Goal: Information Seeking & Learning: Understand process/instructions

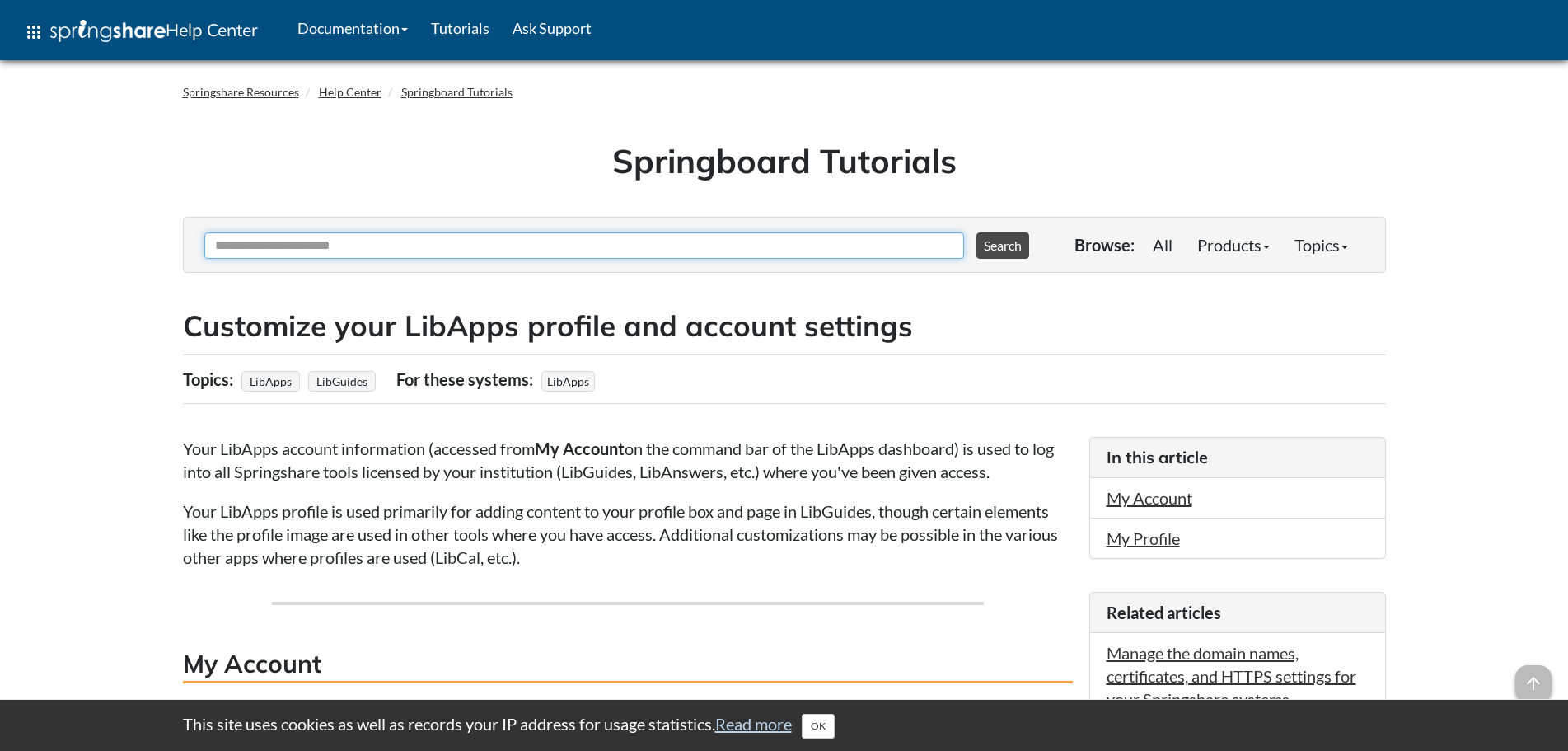
click at [379, 248] on input "Ask Another Question" at bounding box center [584, 245] width 760 height 26
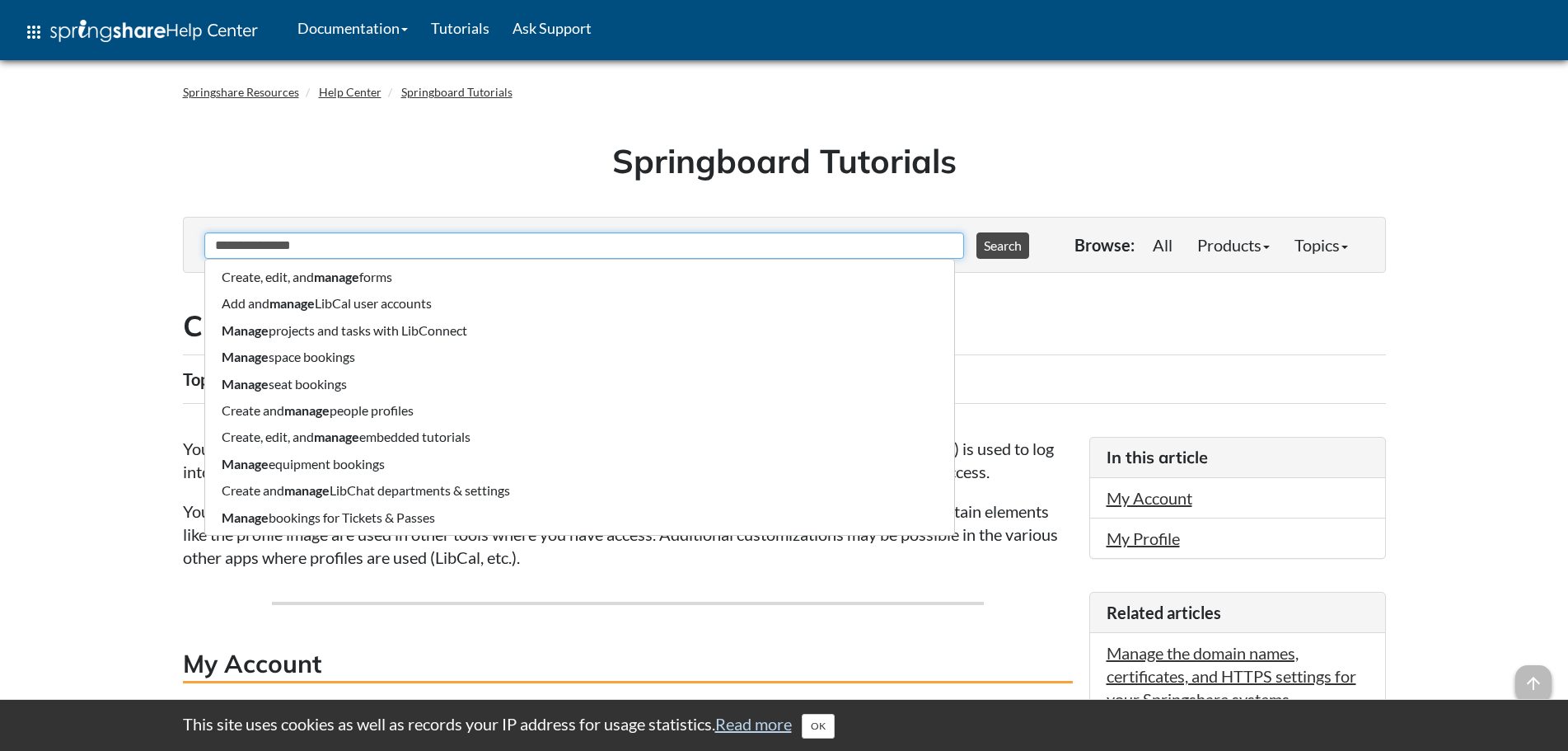
type input "**********"
click at [977, 232] on button "Search" at bounding box center [1003, 245] width 52 height 26
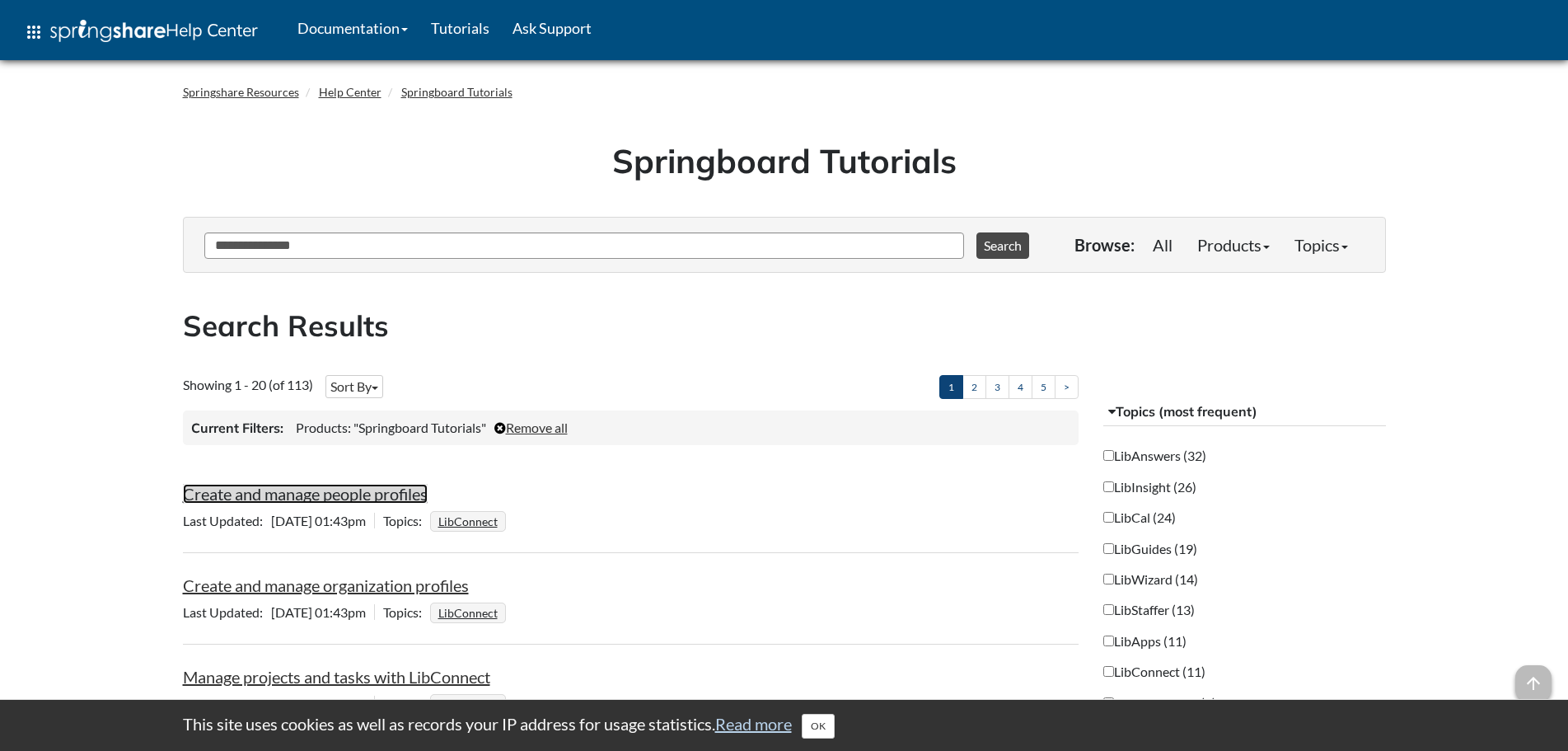
click at [352, 496] on link "Create and manage people profiles" at bounding box center [305, 493] width 245 height 20
click at [379, 387] on span "button" at bounding box center [374, 389] width 6 height 4
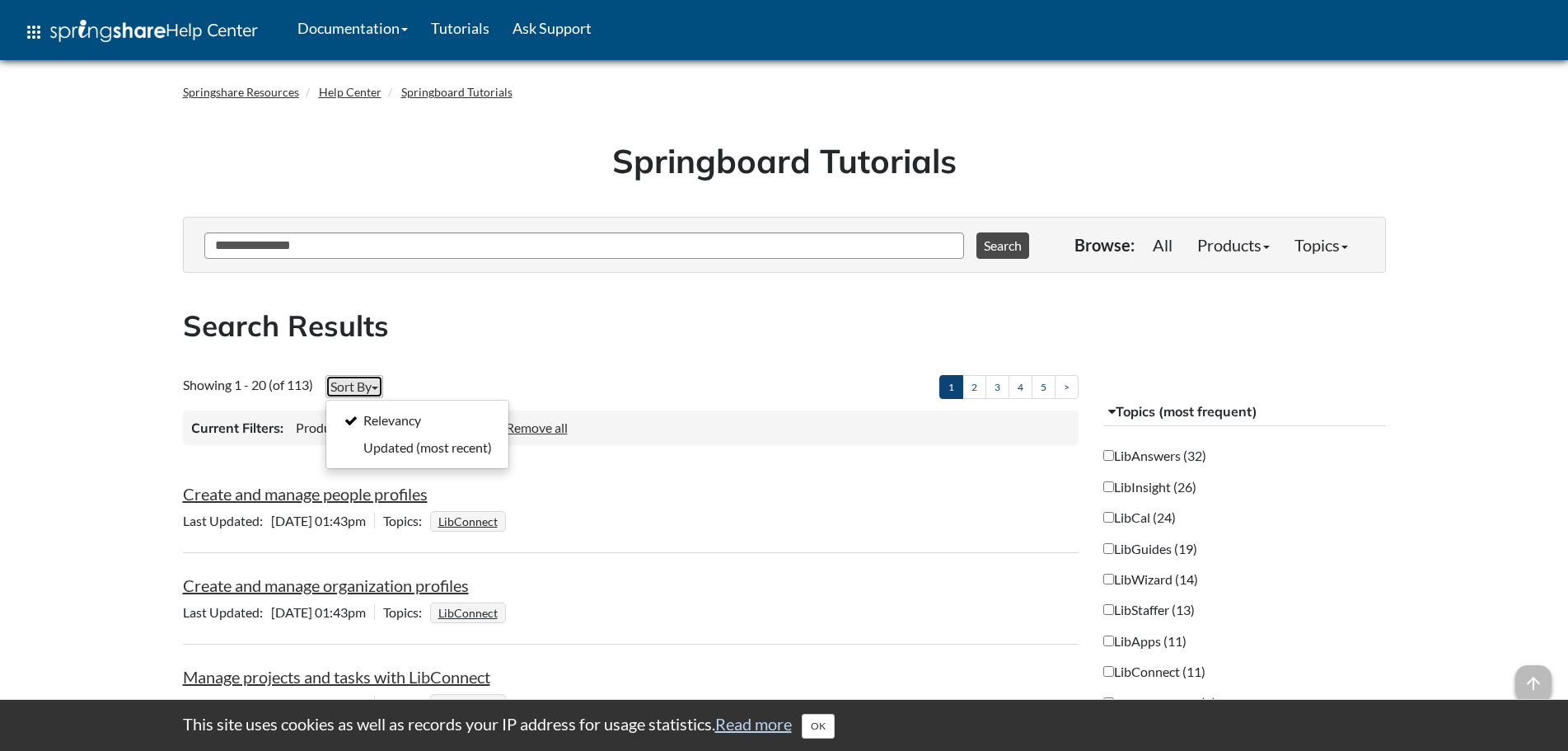
click at [379, 387] on span "button" at bounding box center [374, 389] width 6 height 4
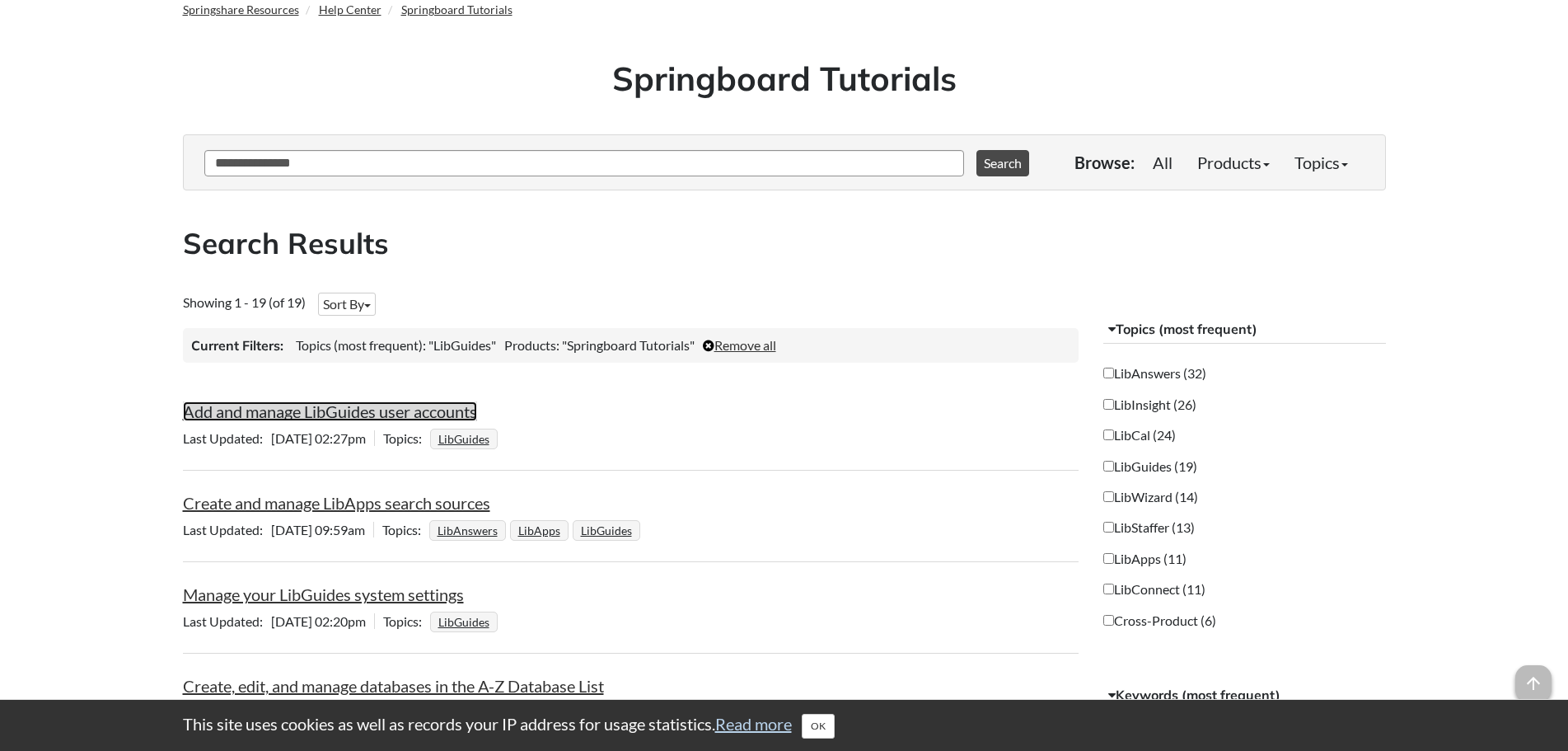
click at [336, 414] on link "Add and manage LibGuides user accounts" at bounding box center [330, 411] width 295 height 20
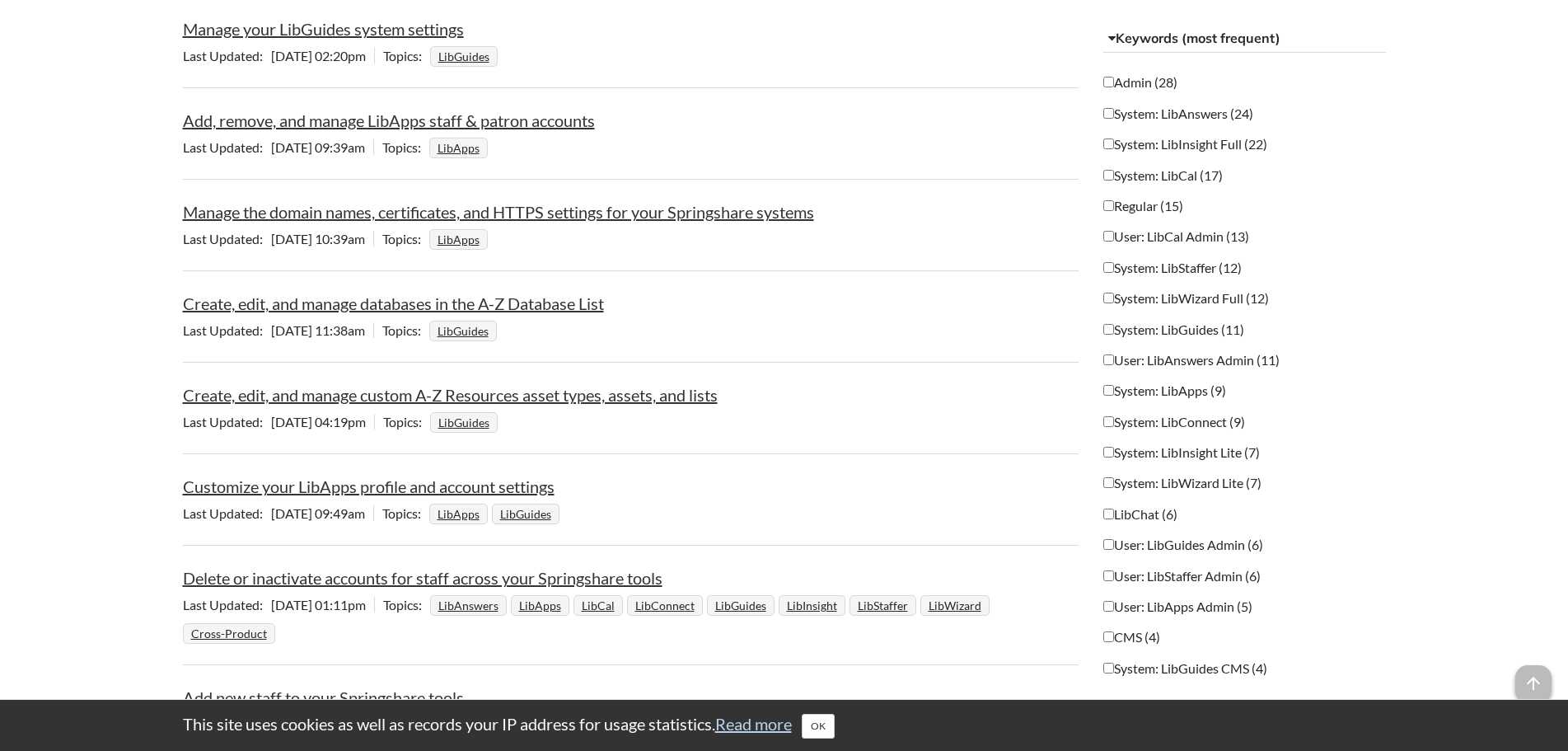
scroll to position [821, 0]
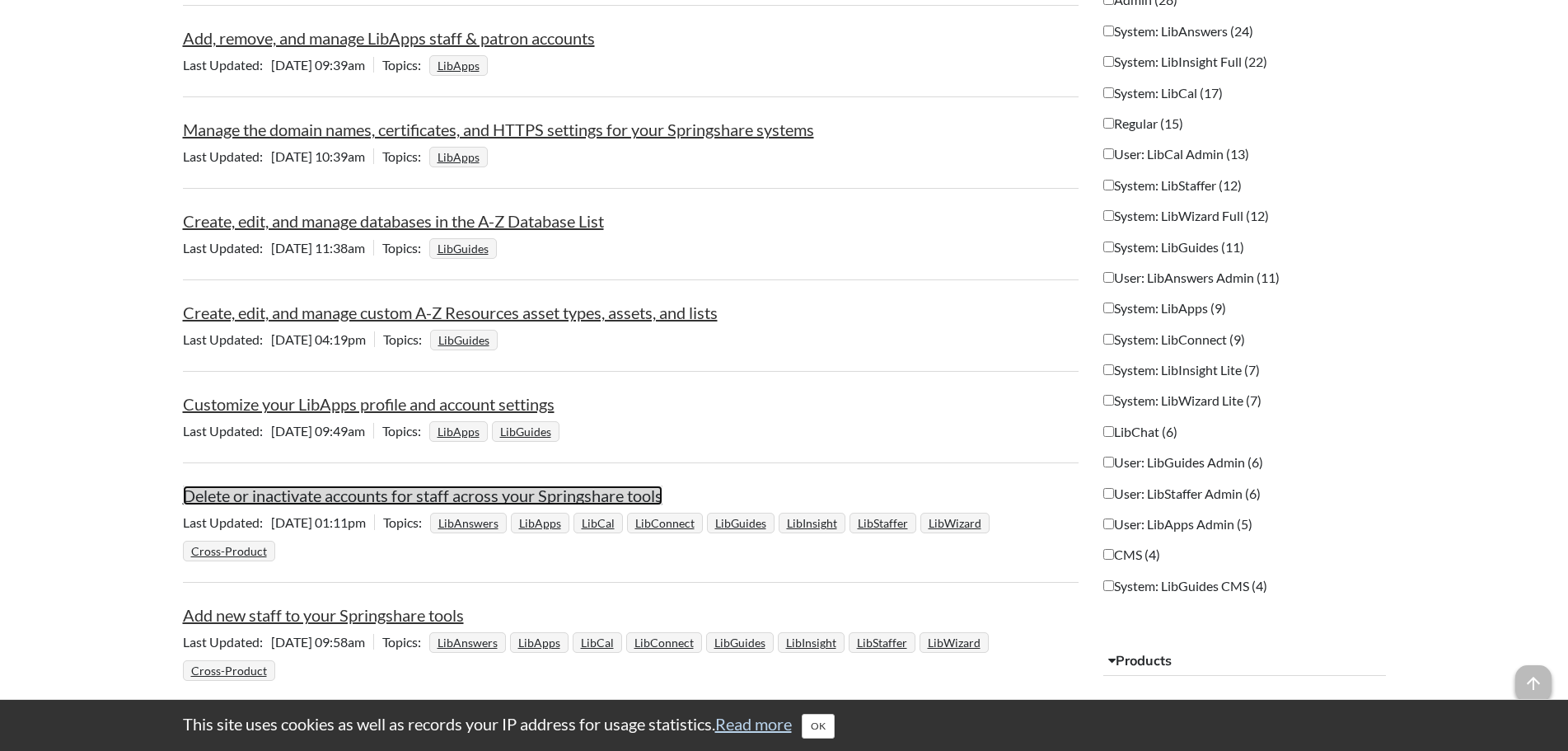
click at [455, 495] on link "Delete or inactivate accounts for staff across your Springshare tools" at bounding box center [422, 495] width 480 height 20
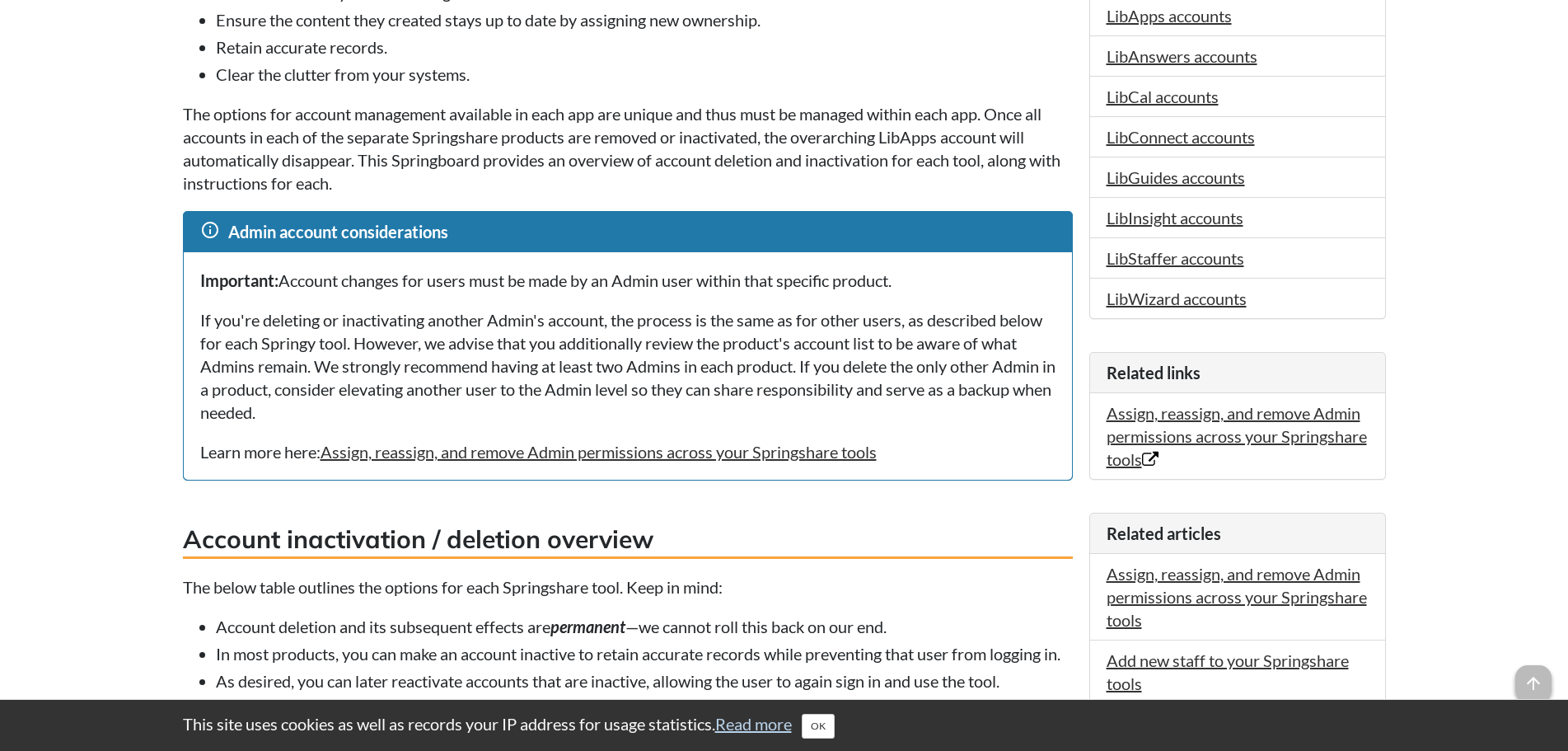
scroll to position [248, 0]
